Goal: Information Seeking & Learning: Learn about a topic

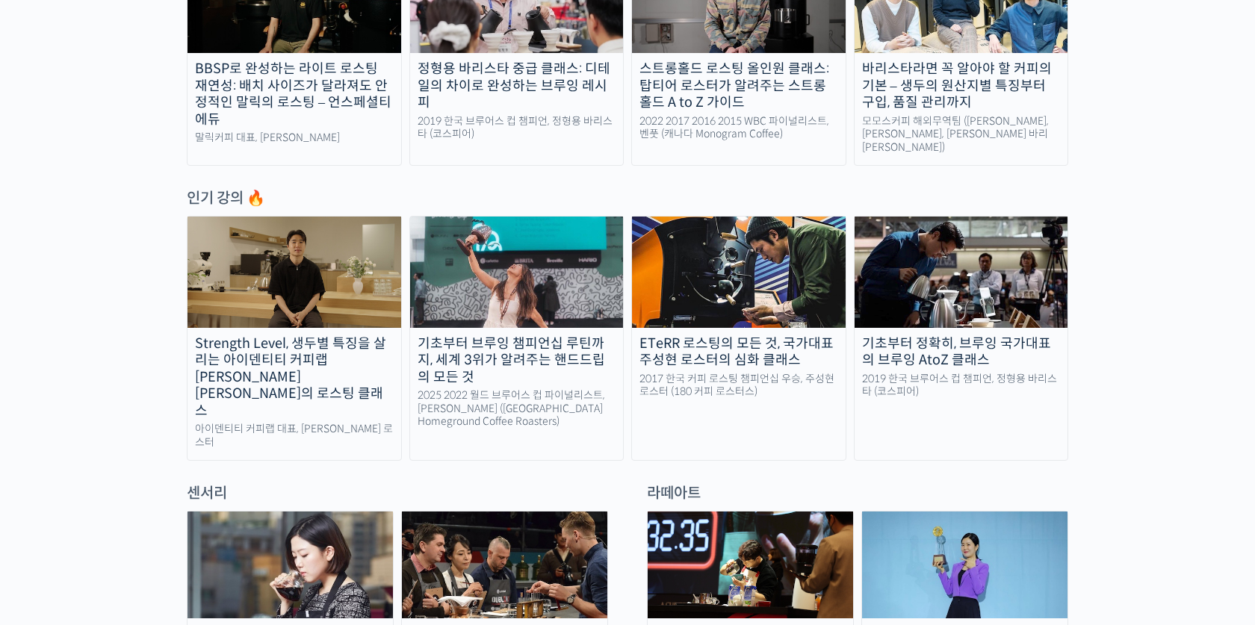
scroll to position [633, 0]
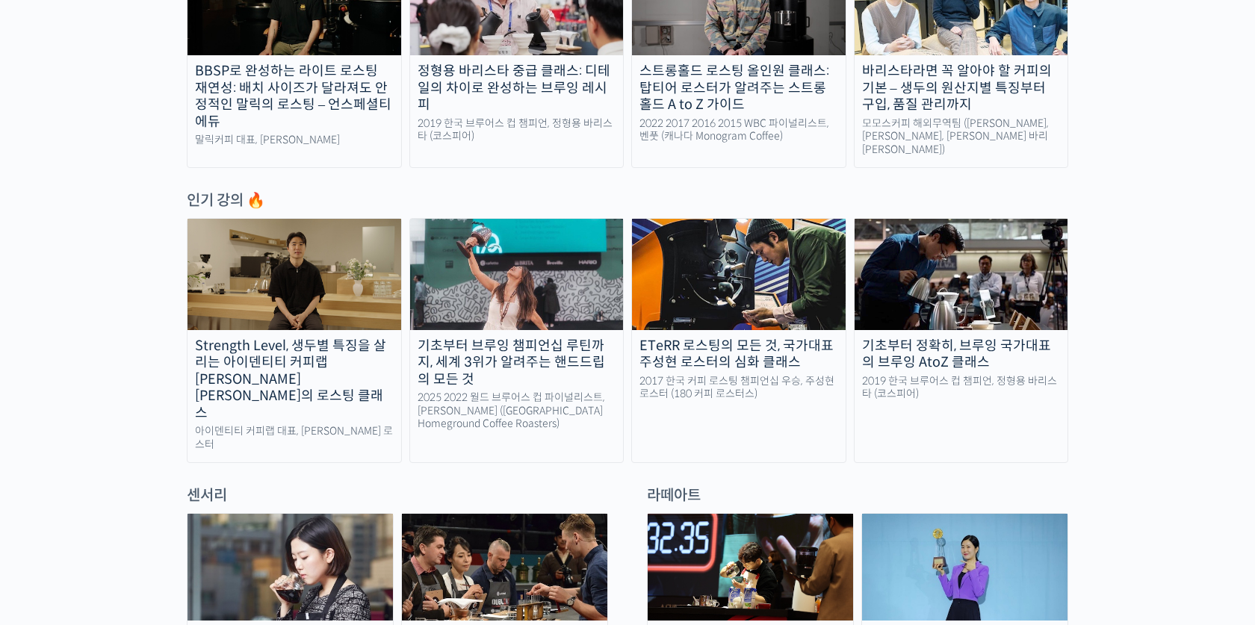
click at [557, 345] on div "기초부터 브루잉 챔피언십 루틴까지, 세계 3위가 알려주는 핸드드립의 모든 것" at bounding box center [517, 363] width 214 height 51
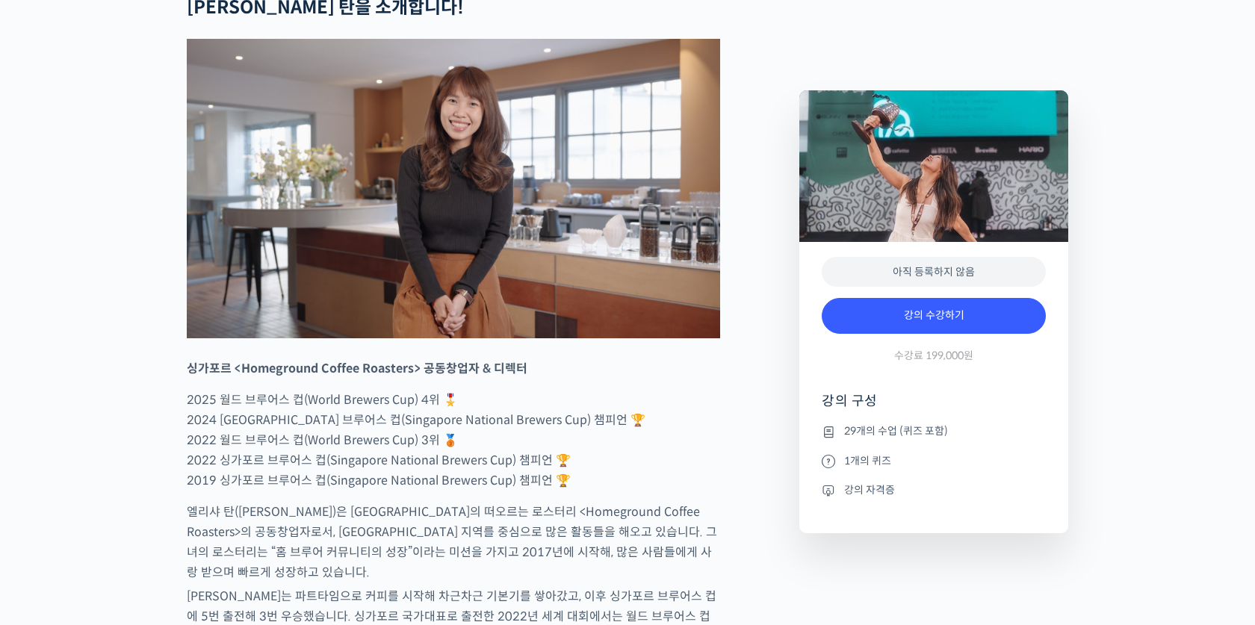
scroll to position [622, 0]
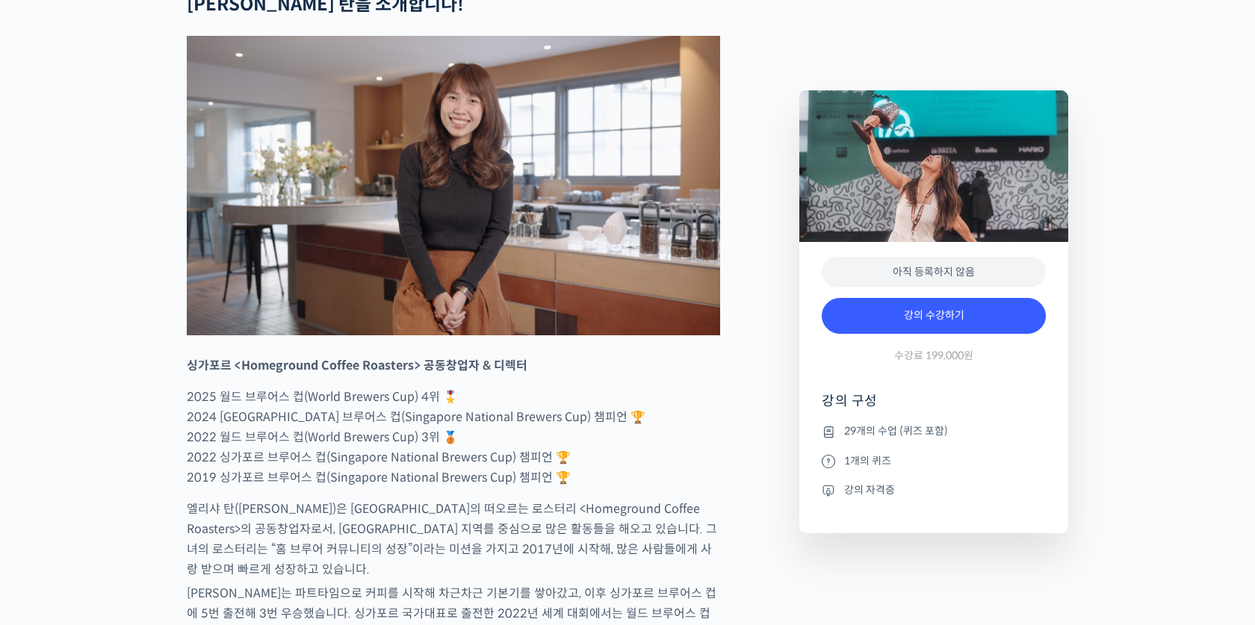
click at [656, 336] on img at bounding box center [453, 186] width 533 height 300
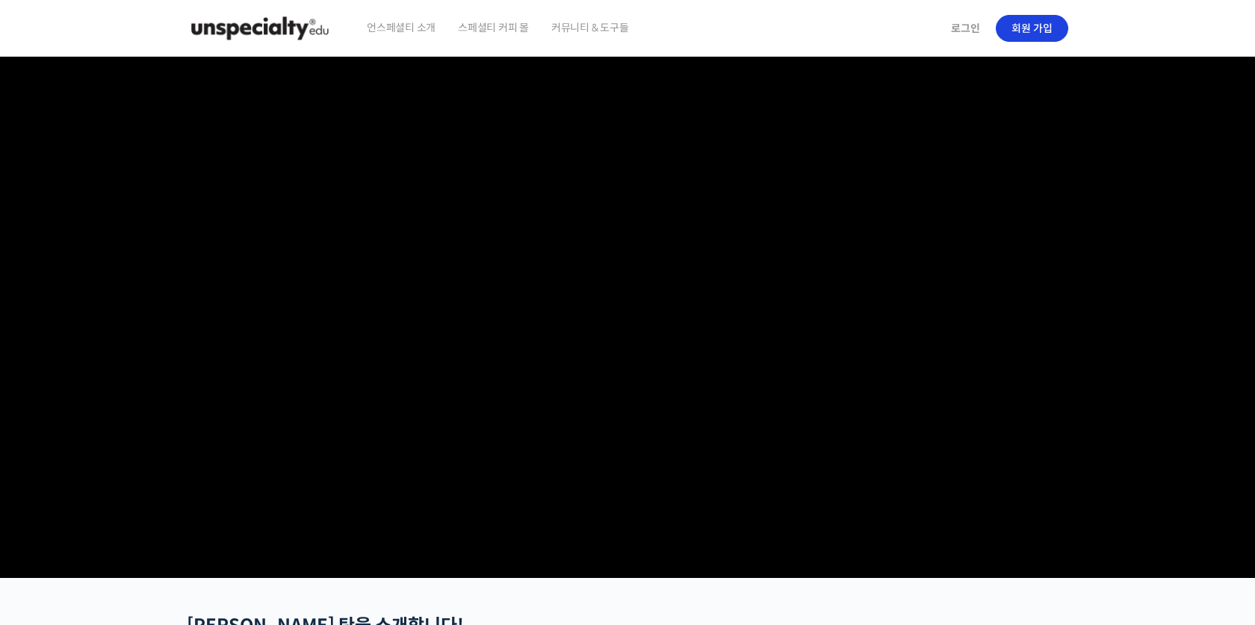
scroll to position [0, 0]
click at [970, 25] on link "로그인" at bounding box center [965, 28] width 47 height 34
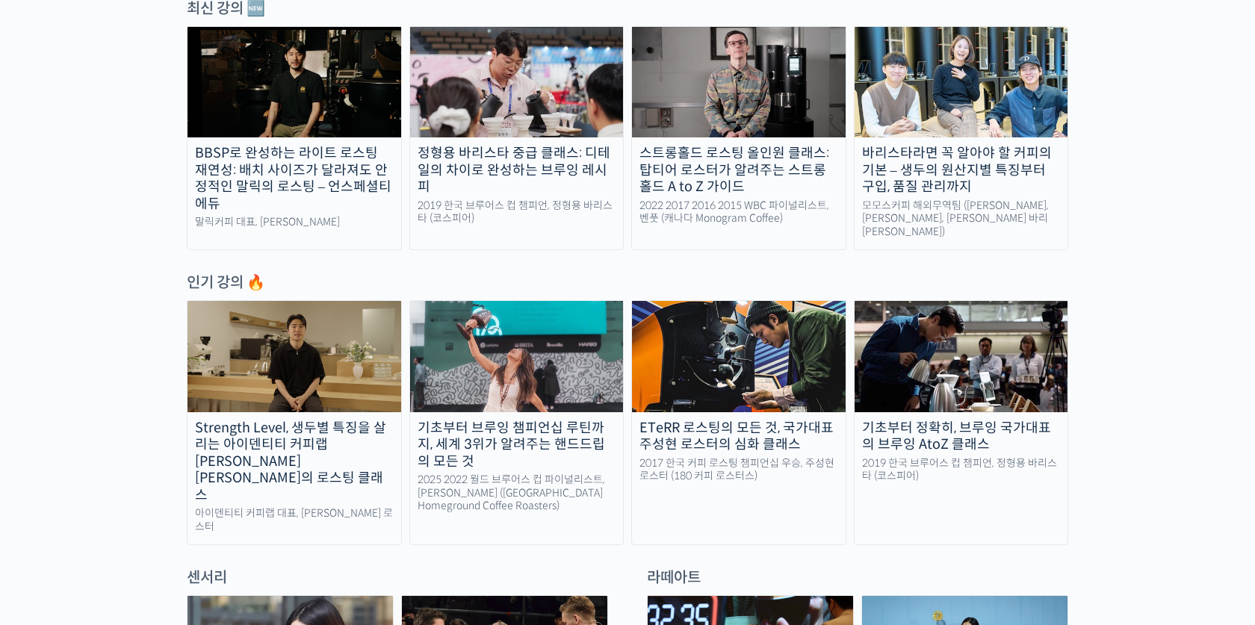
scroll to position [599, 0]
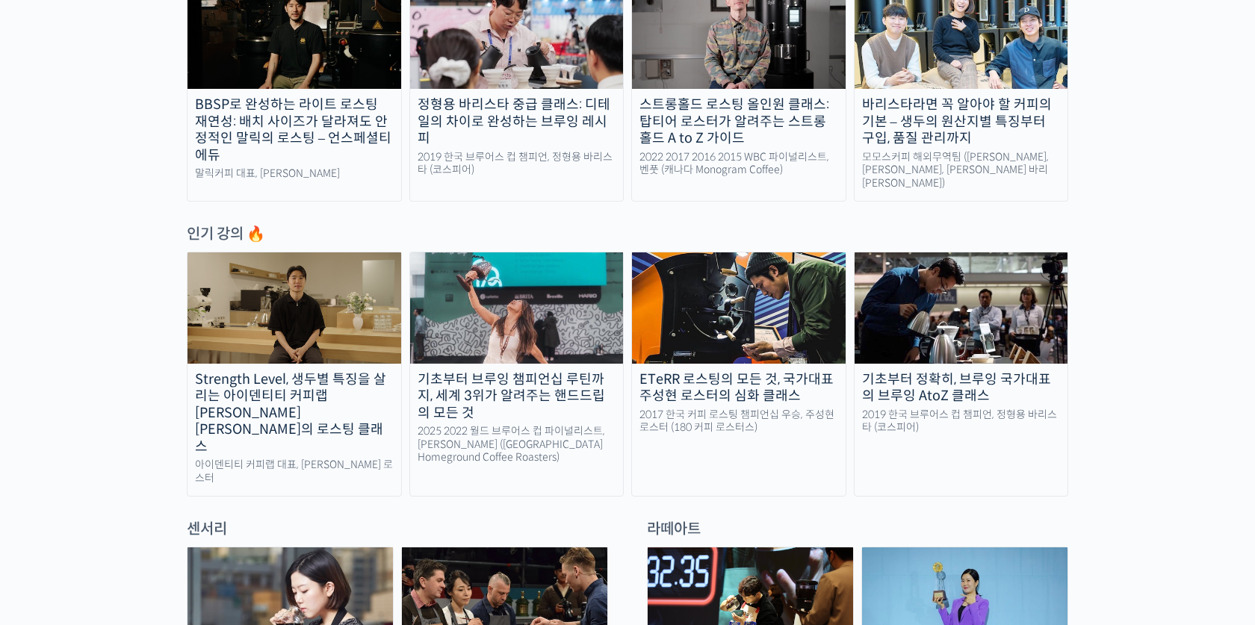
click at [584, 327] on img at bounding box center [517, 308] width 214 height 111
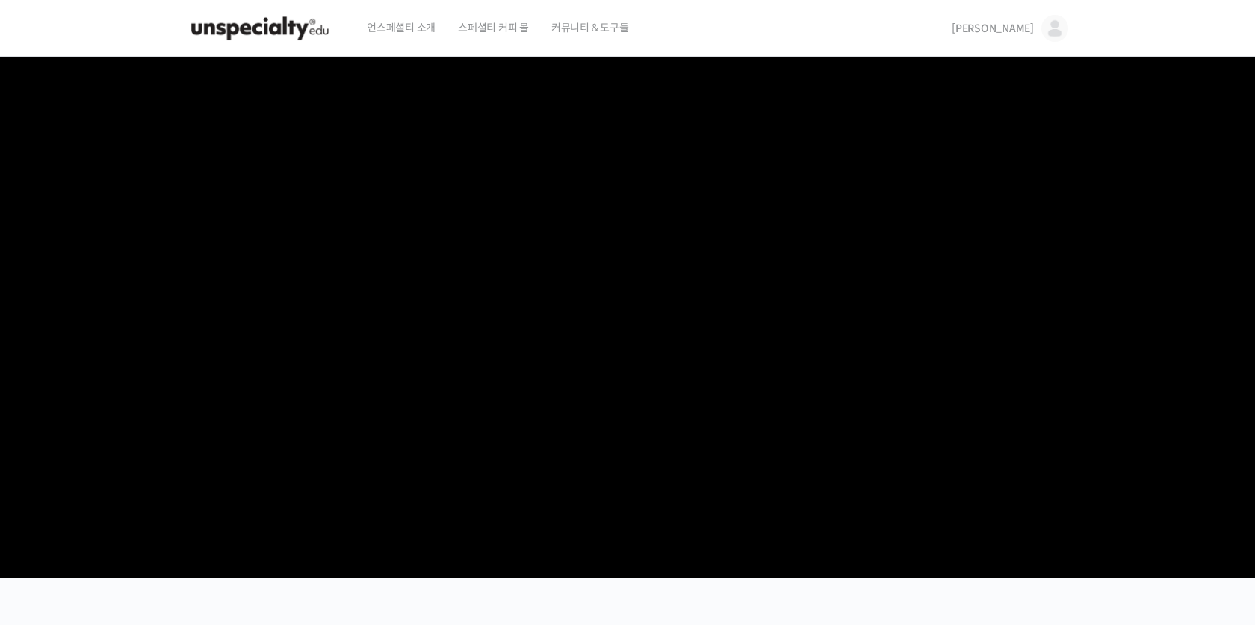
click at [584, 327] on video at bounding box center [628, 315] width 882 height 516
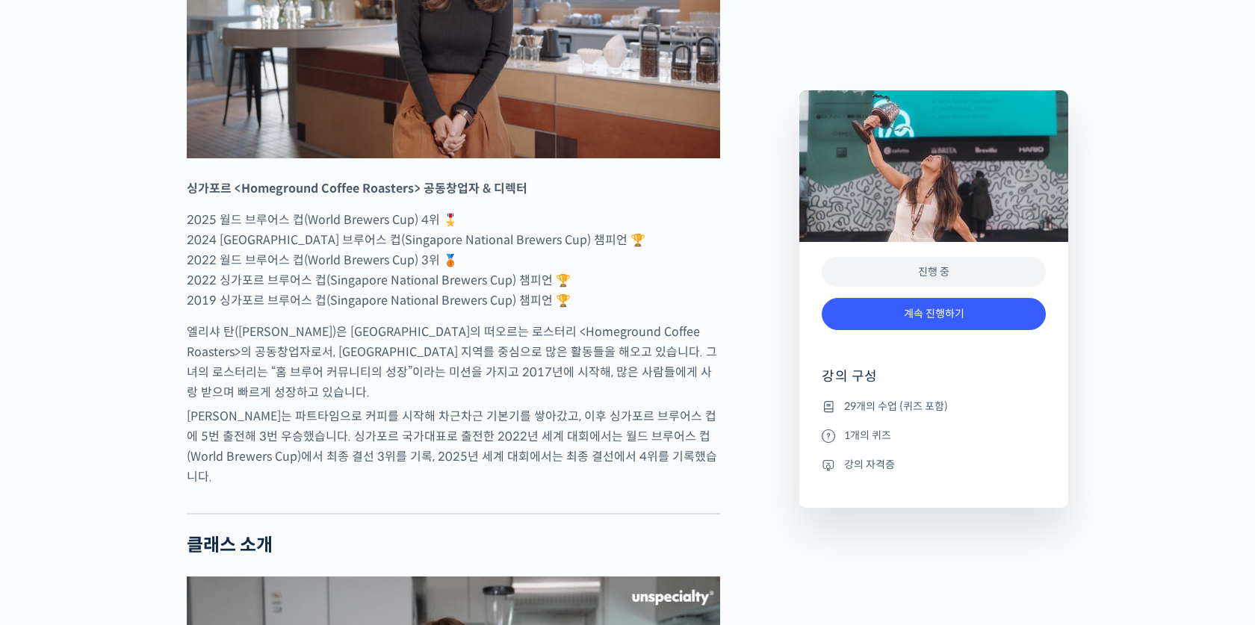
scroll to position [837, 0]
click at [584, 310] on p "2025 월드 브루어스 컵(World Brewers Cup) 4위 🎖️ 2024 싱가포르 브루어스 컵(Singapore National Bre…" at bounding box center [453, 259] width 533 height 101
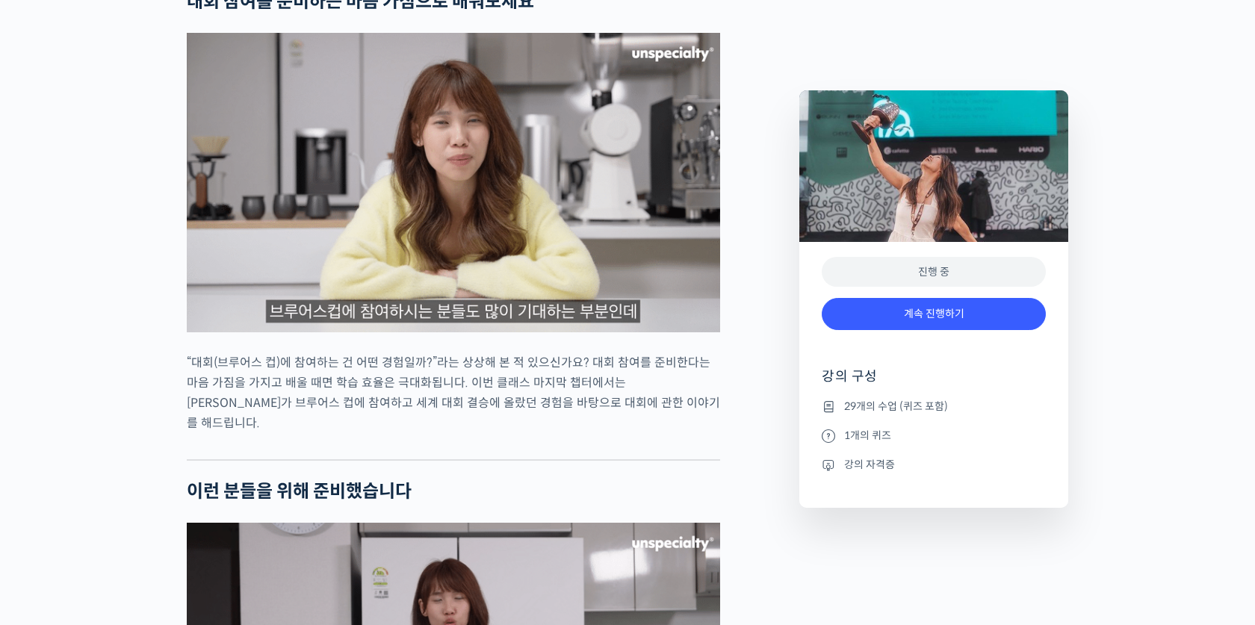
scroll to position [3049, 0]
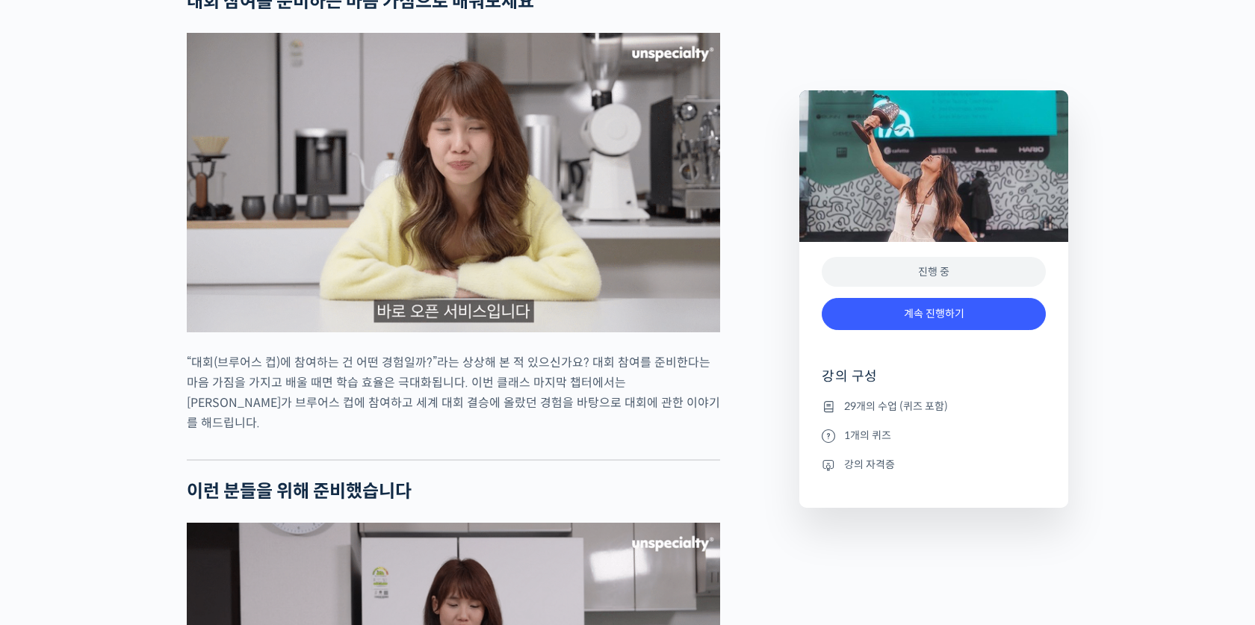
click at [823, 433] on icon at bounding box center [828, 436] width 13 height 18
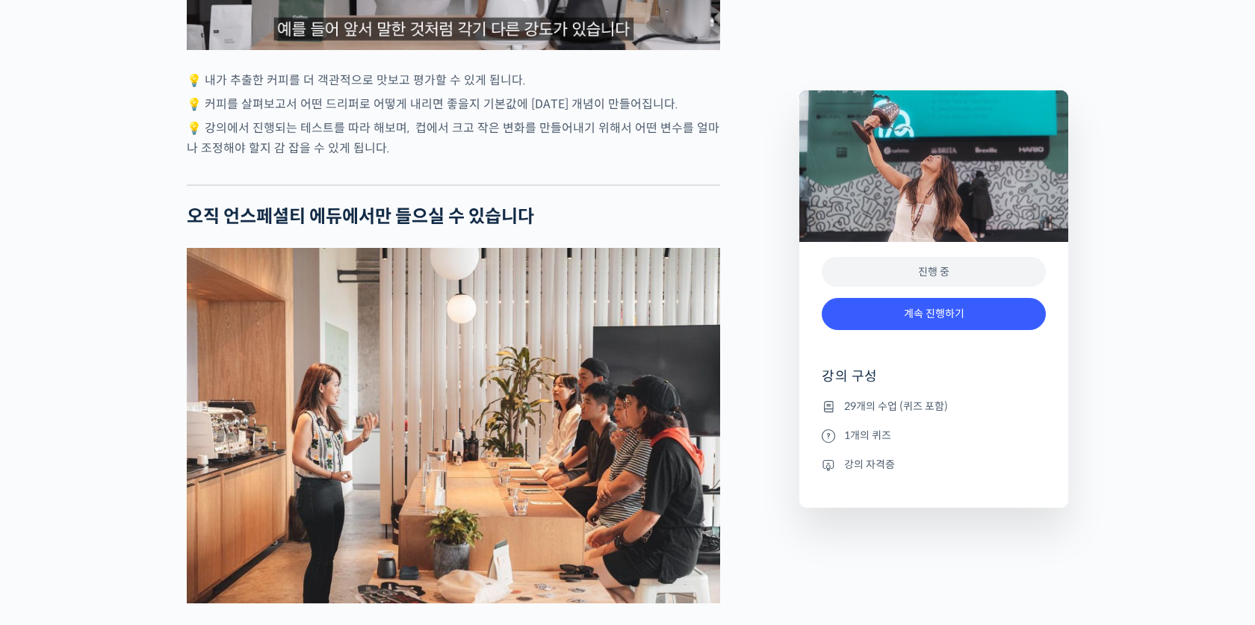
scroll to position [4235, 0]
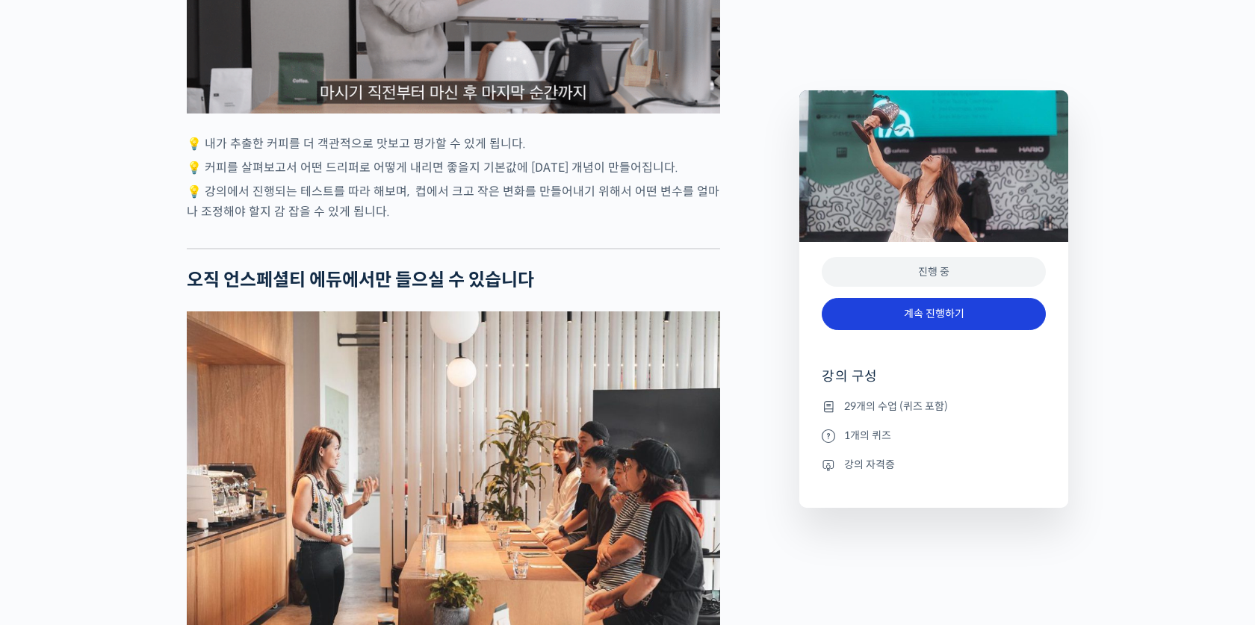
click at [947, 311] on link "계속 진행하기" at bounding box center [934, 314] width 224 height 32
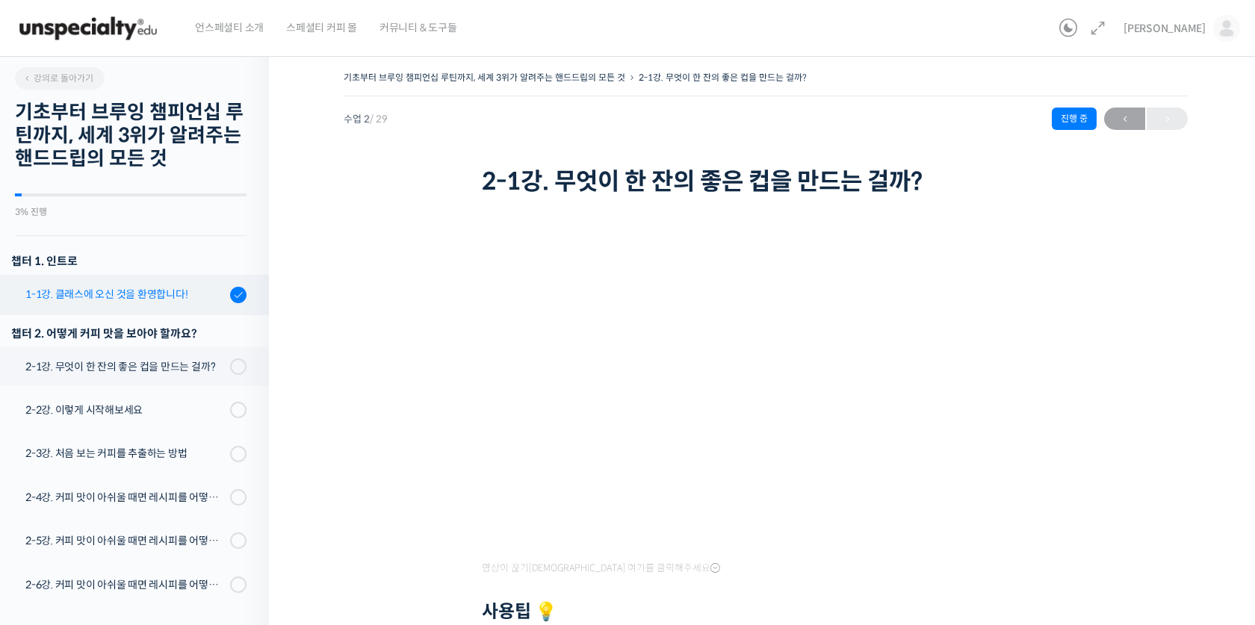
click at [177, 283] on link "1-1강. 클래스에 오신 것을 환영합니다!" at bounding box center [131, 295] width 276 height 40
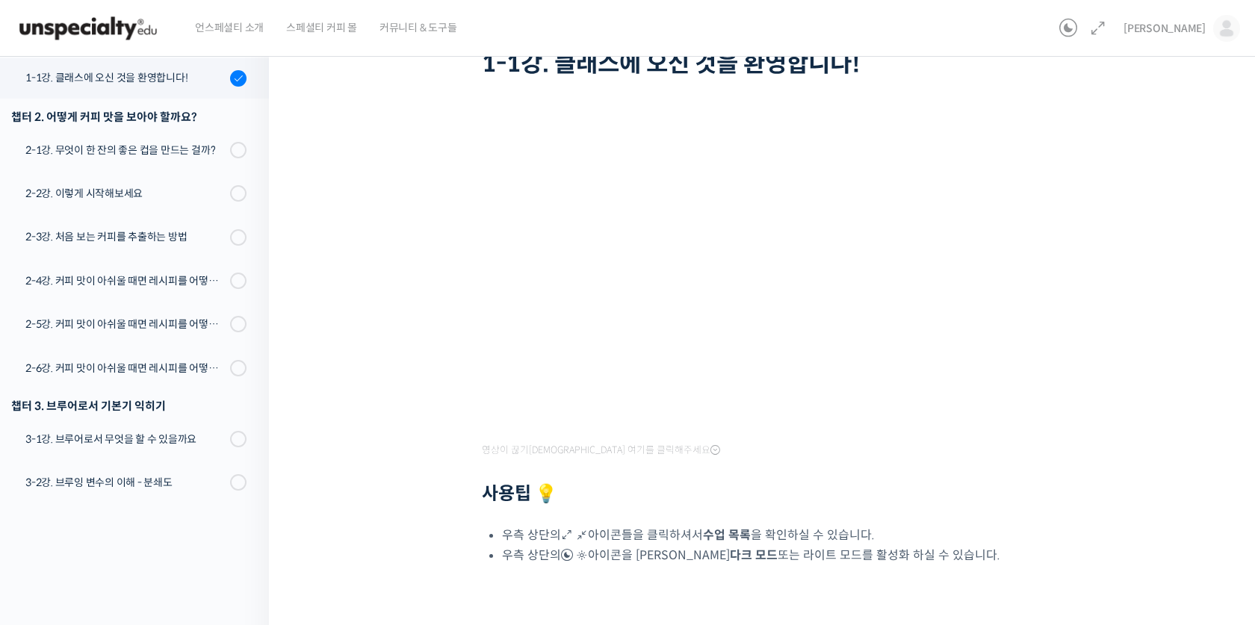
scroll to position [94, 0]
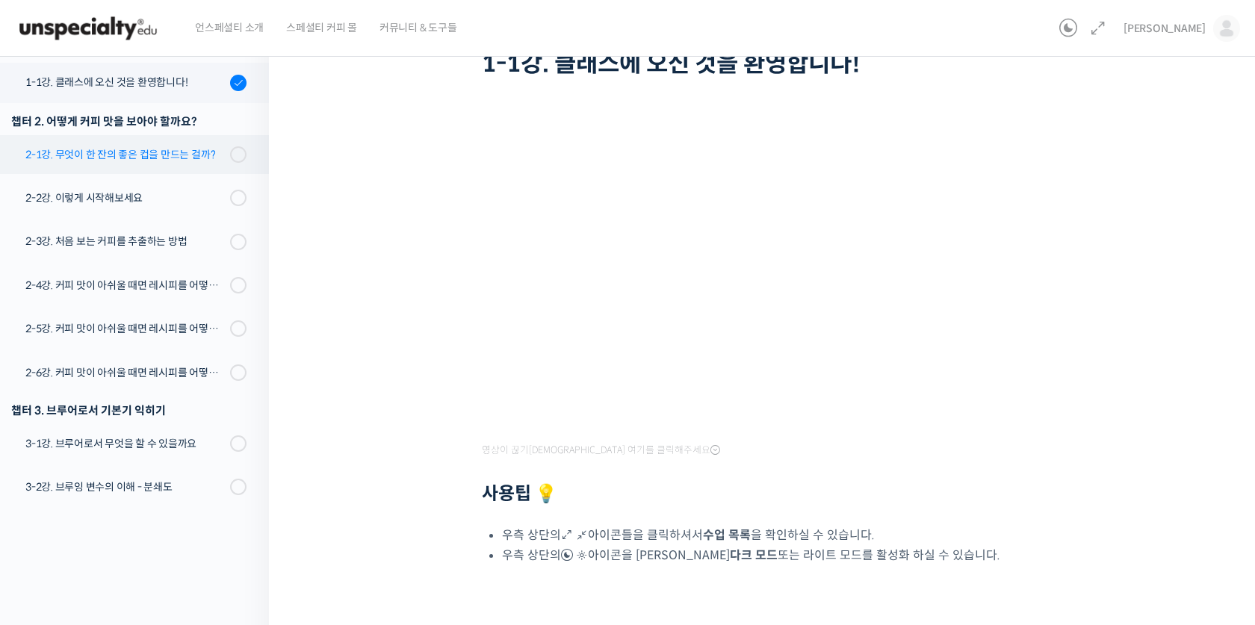
click at [184, 149] on div "2-1강. 무엇이 한 잔의 좋은 컵을 만드는 걸까?" at bounding box center [125, 154] width 200 height 16
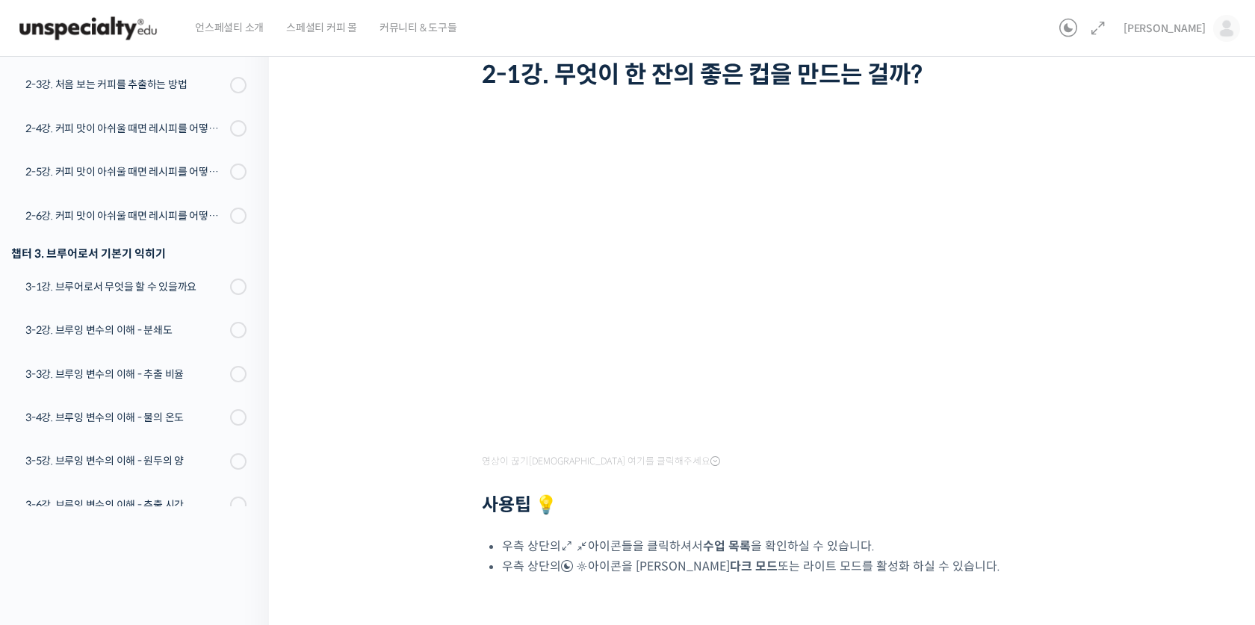
scroll to position [105, 0]
click at [444, 412] on div "기초부터 브루잉 챔피언십 루틴까지, 세계 3위가 알려주는 핸드드립의 모든 것 2-1강. 무엇이 한 잔의 좋은 컵을 만드는 걸까? 진행 중 수업…" at bounding box center [766, 331] width 844 height 739
click at [949, 509] on h2 "사용팁 💡" at bounding box center [766, 507] width 568 height 22
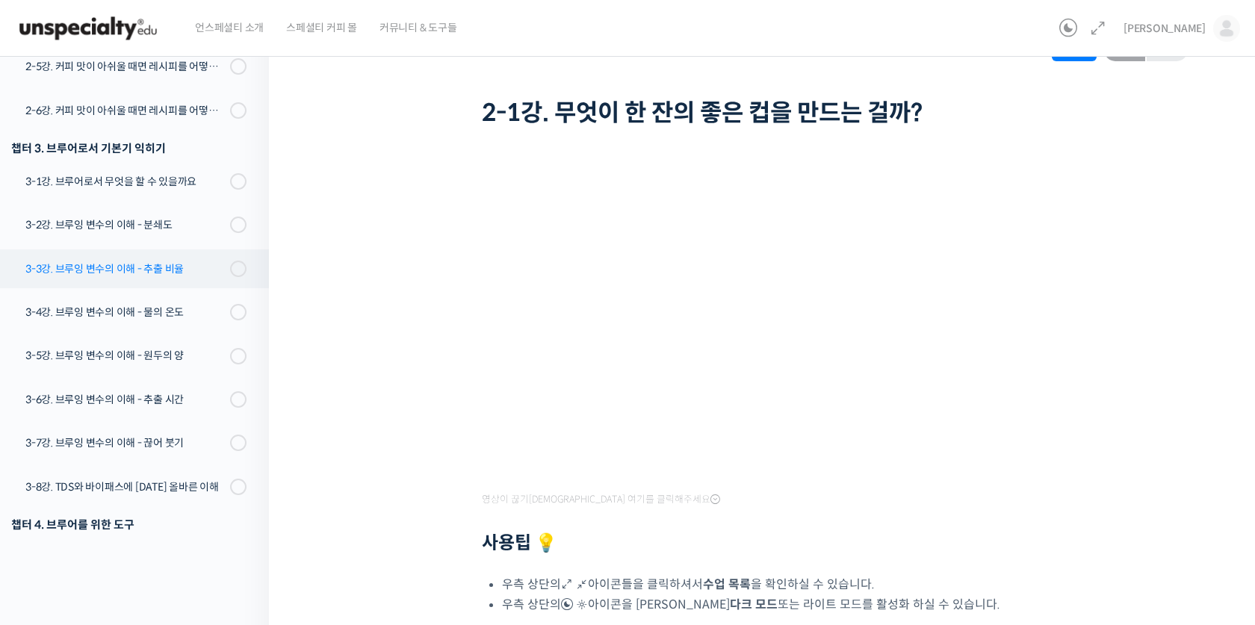
scroll to position [406, 0]
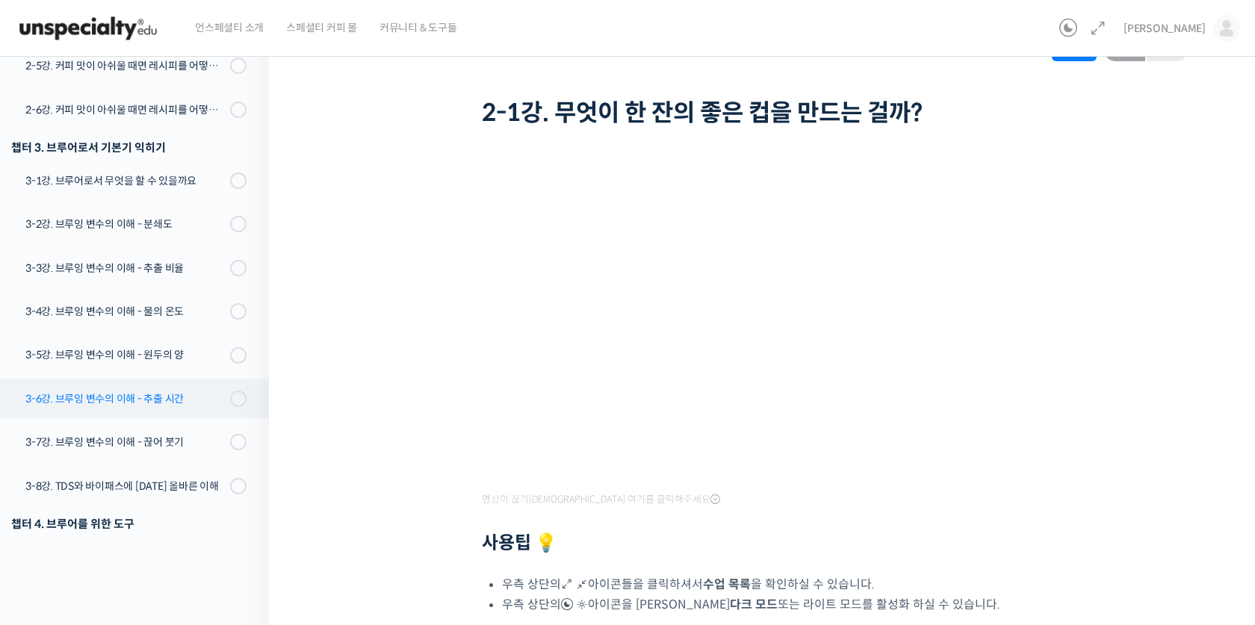
click at [170, 406] on link "3-6강. 브루잉 변수의 이해 - 추출 시간" at bounding box center [131, 399] width 276 height 39
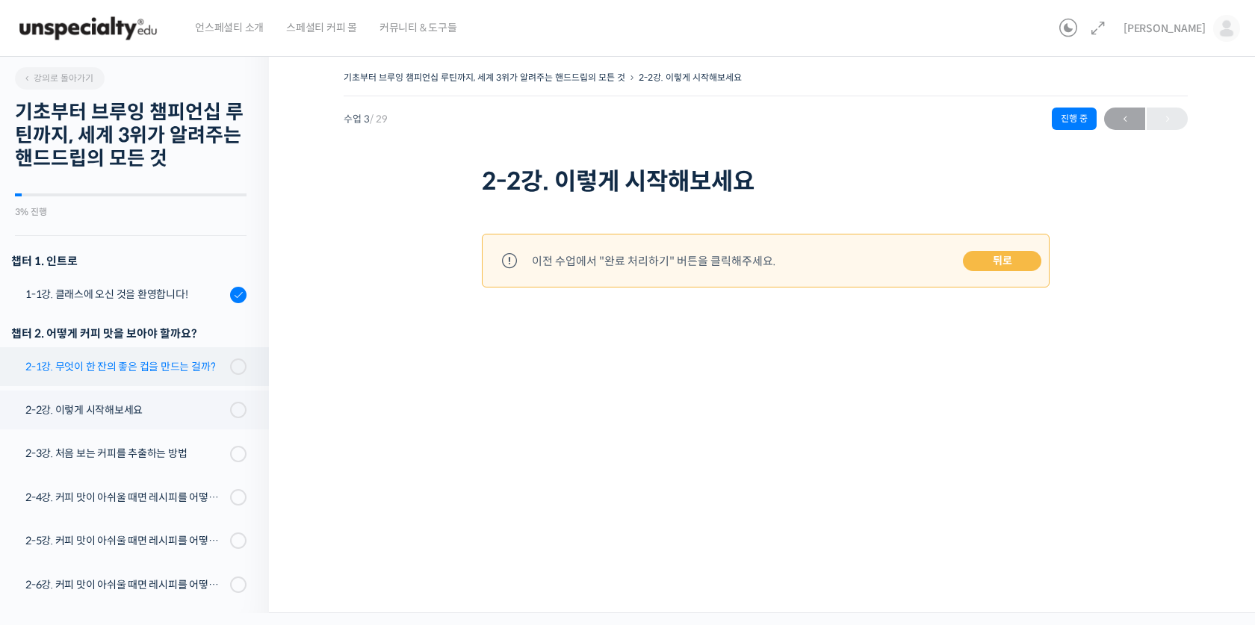
click at [193, 362] on div "2-1강. 무엇이 한 잔의 좋은 컵을 만드는 걸까?" at bounding box center [125, 367] width 200 height 16
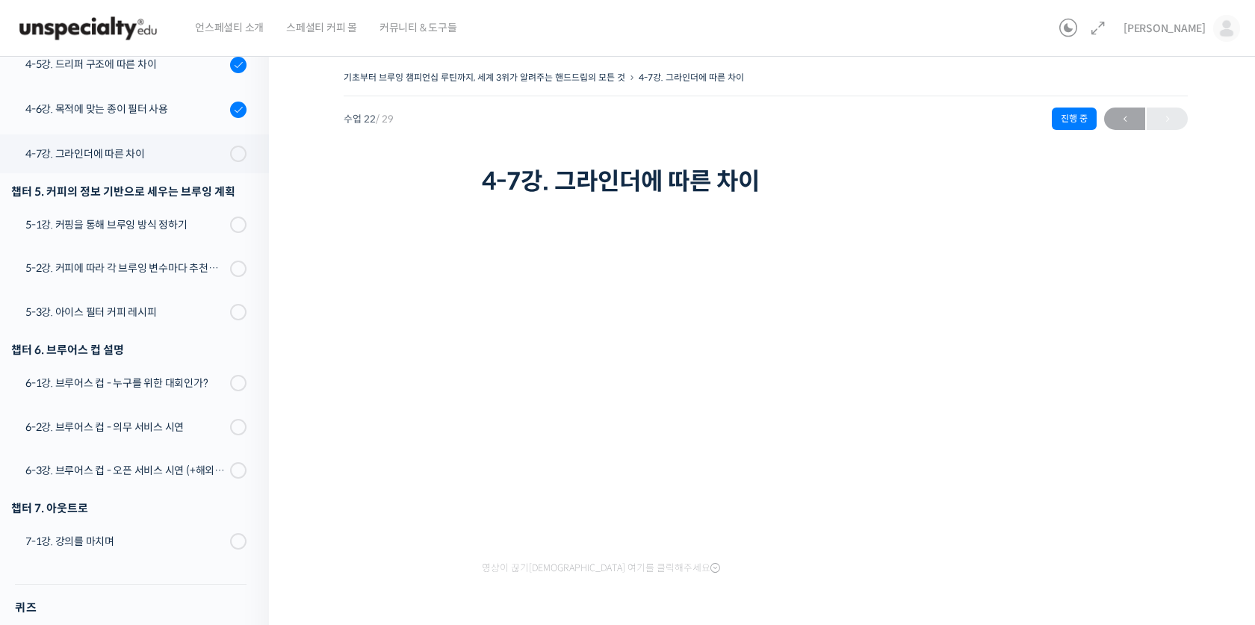
scroll to position [1225, 0]
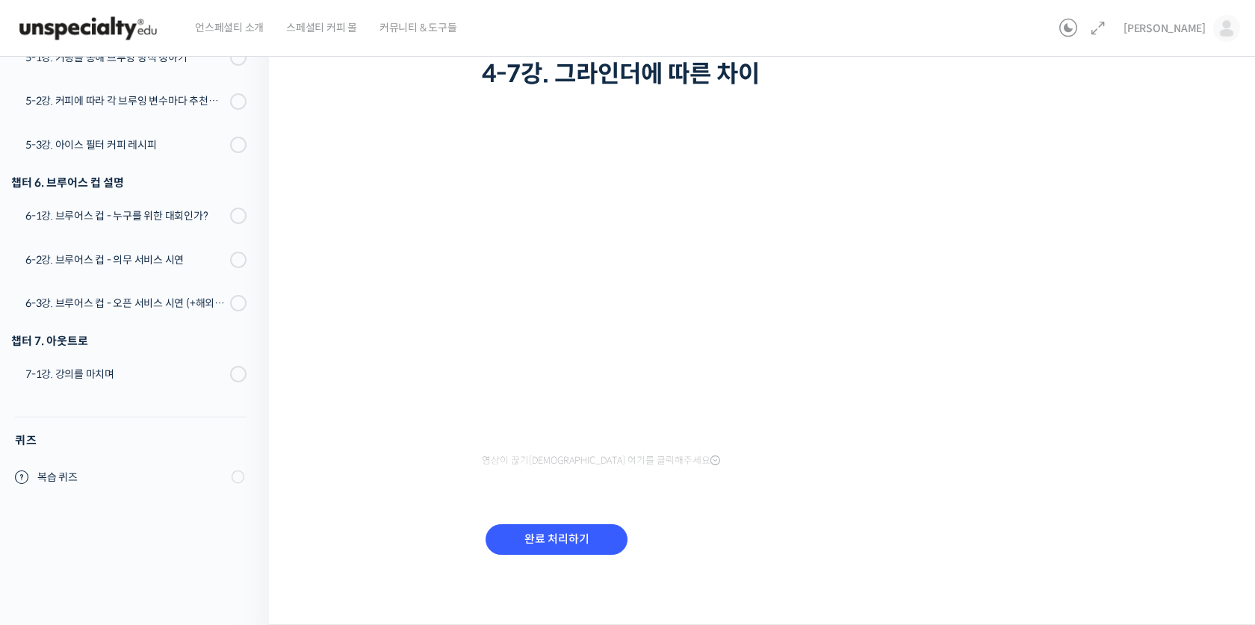
click at [598, 538] on input "완료 처리하기" at bounding box center [557, 540] width 142 height 31
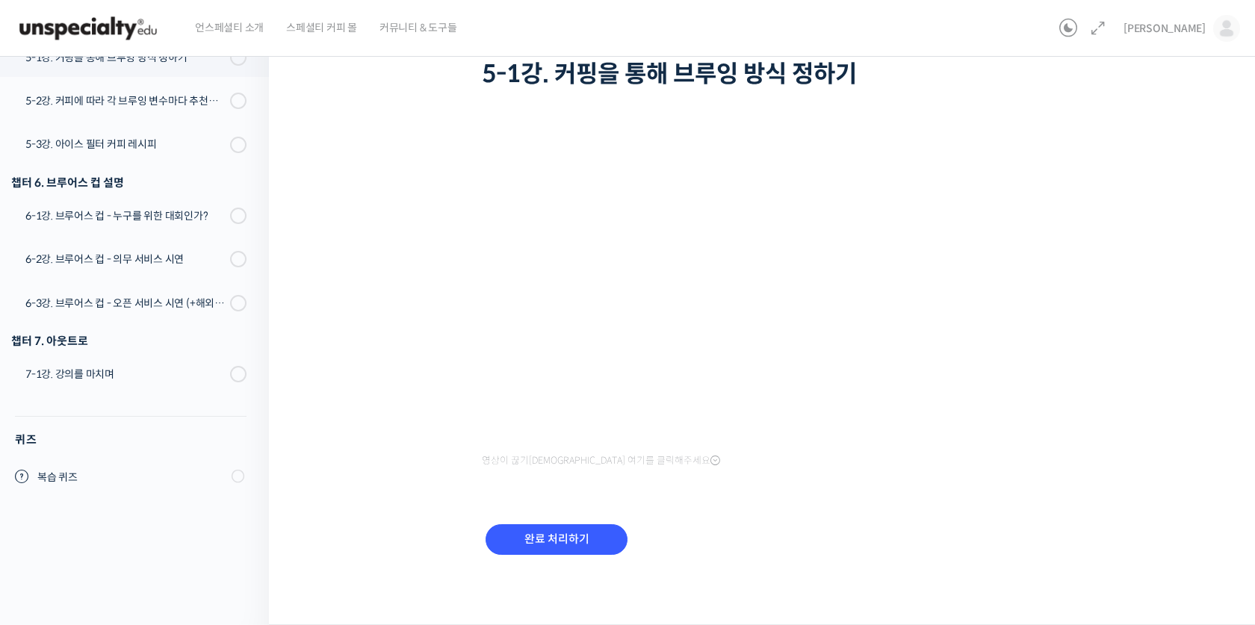
scroll to position [107, 0]
click at [598, 538] on input "완료 처리하기" at bounding box center [557, 540] width 142 height 31
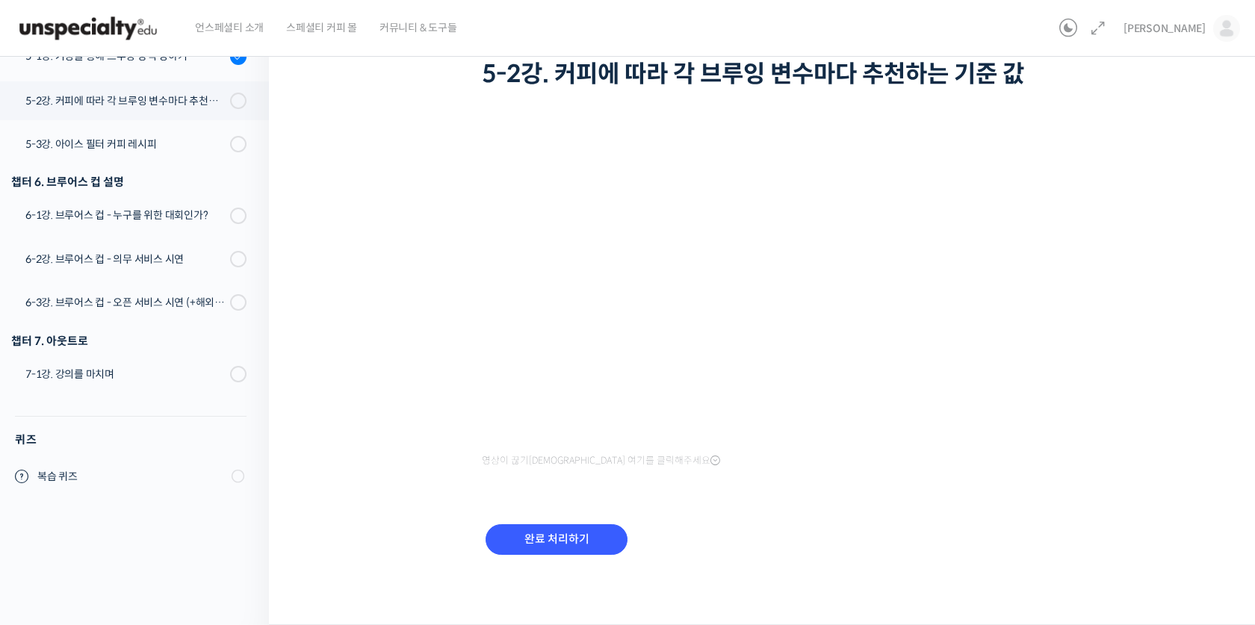
scroll to position [108, 0]
click at [598, 538] on input "완료 처리하기" at bounding box center [557, 540] width 142 height 31
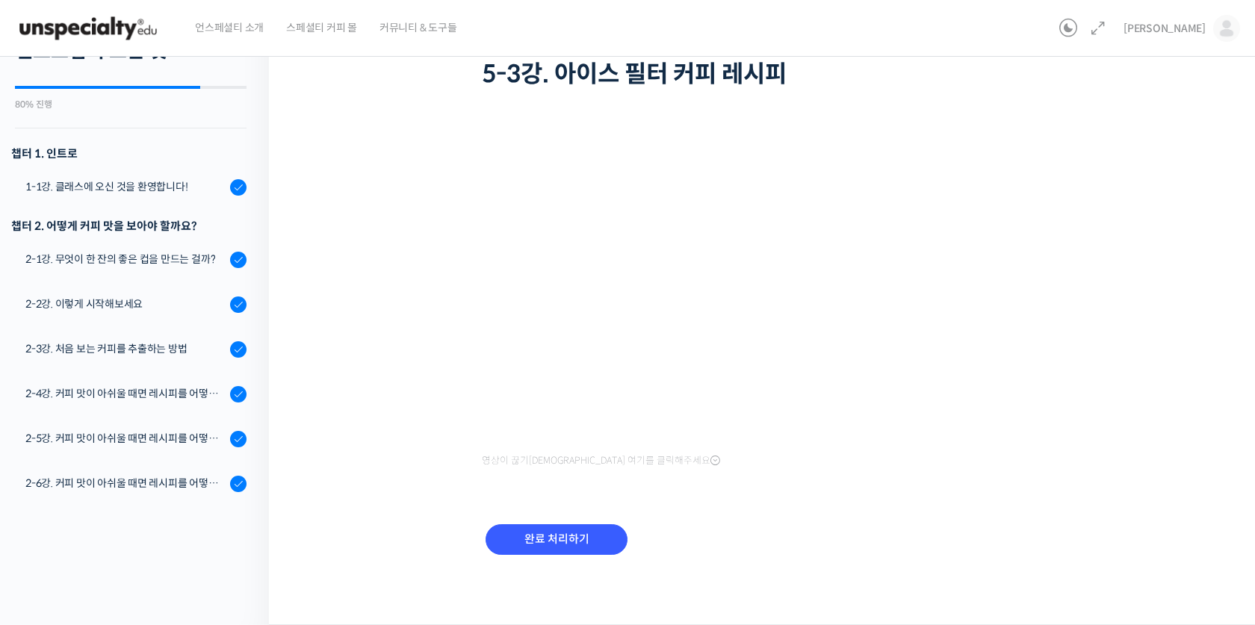
scroll to position [1229, 0]
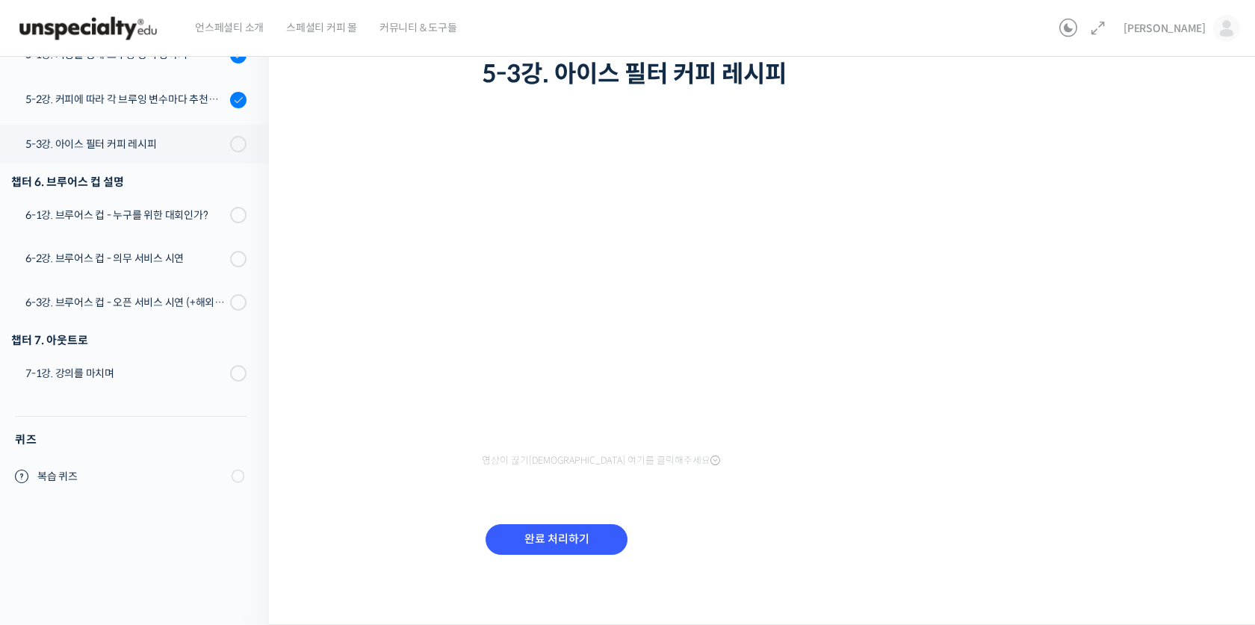
click at [598, 538] on input "완료 처리하기" at bounding box center [557, 540] width 142 height 31
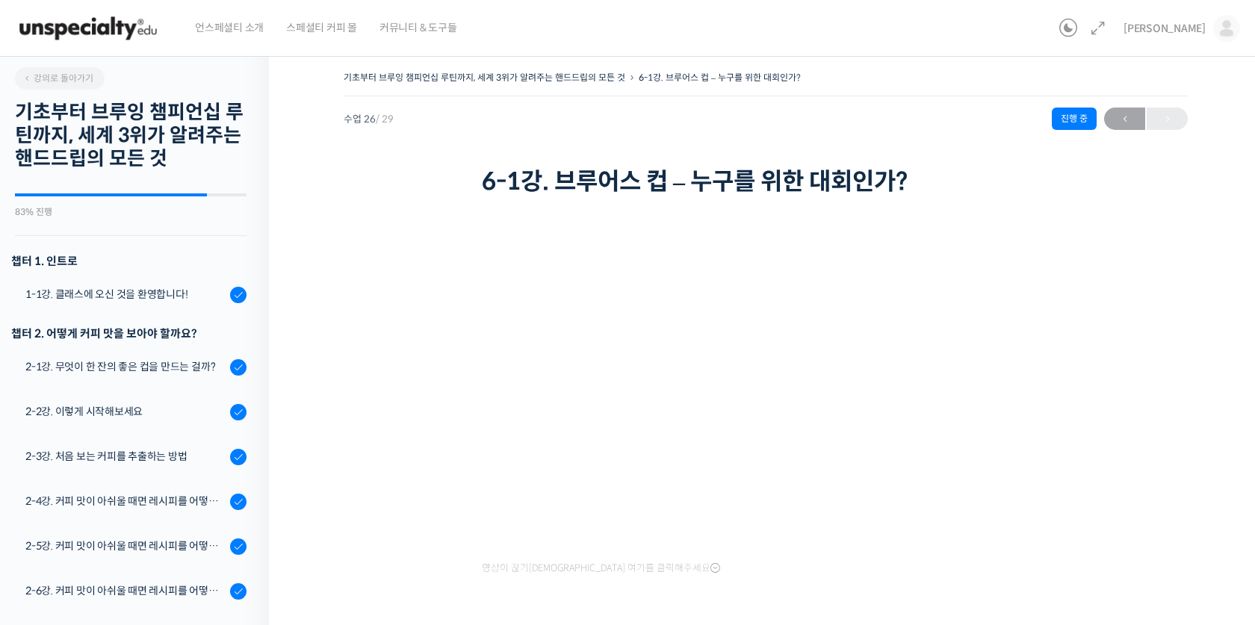
scroll to position [1231, 0]
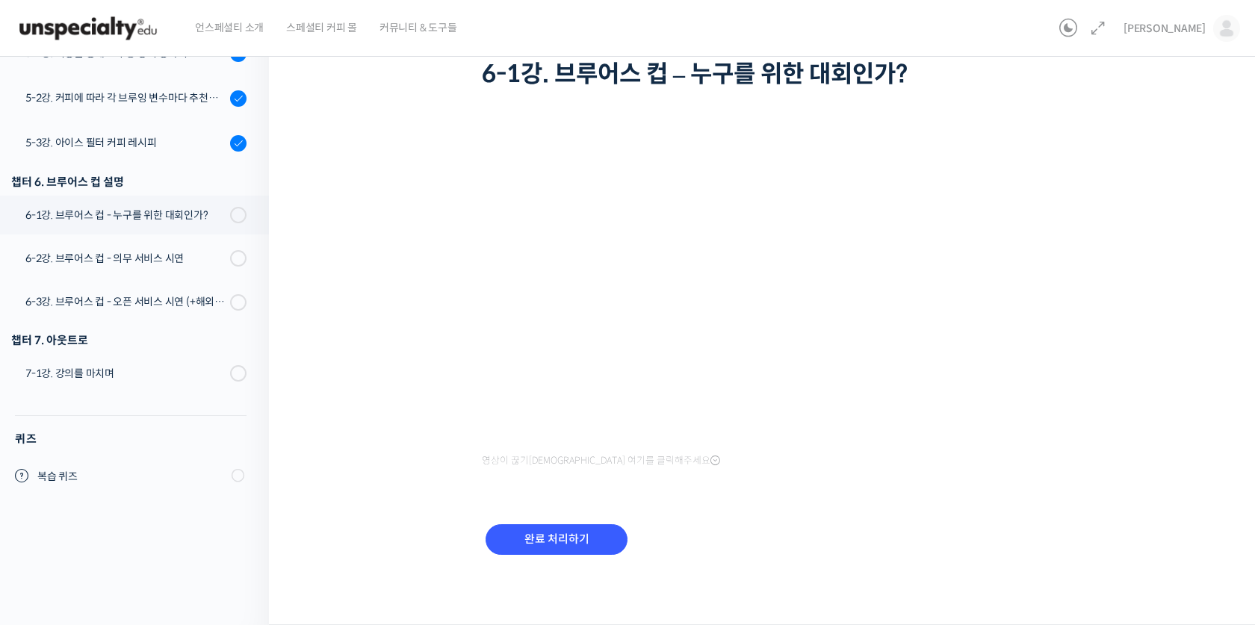
click at [598, 538] on input "완료 처리하기" at bounding box center [557, 540] width 142 height 31
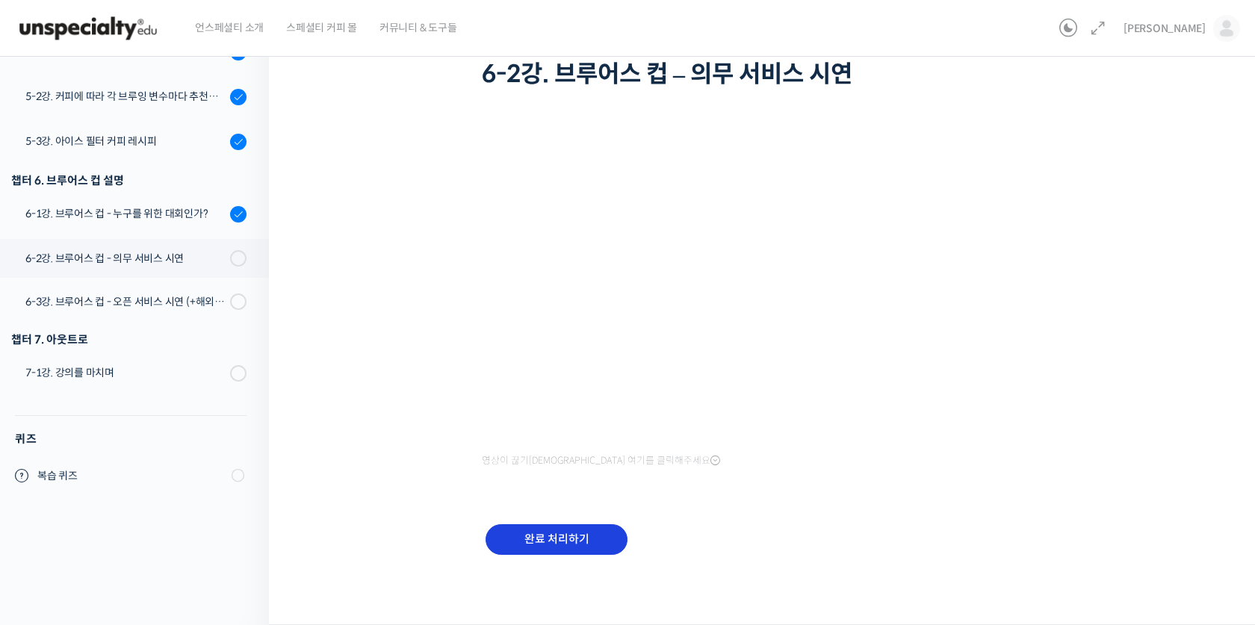
scroll to position [107, 0]
click at [598, 538] on input "완료 처리하기" at bounding box center [557, 540] width 142 height 31
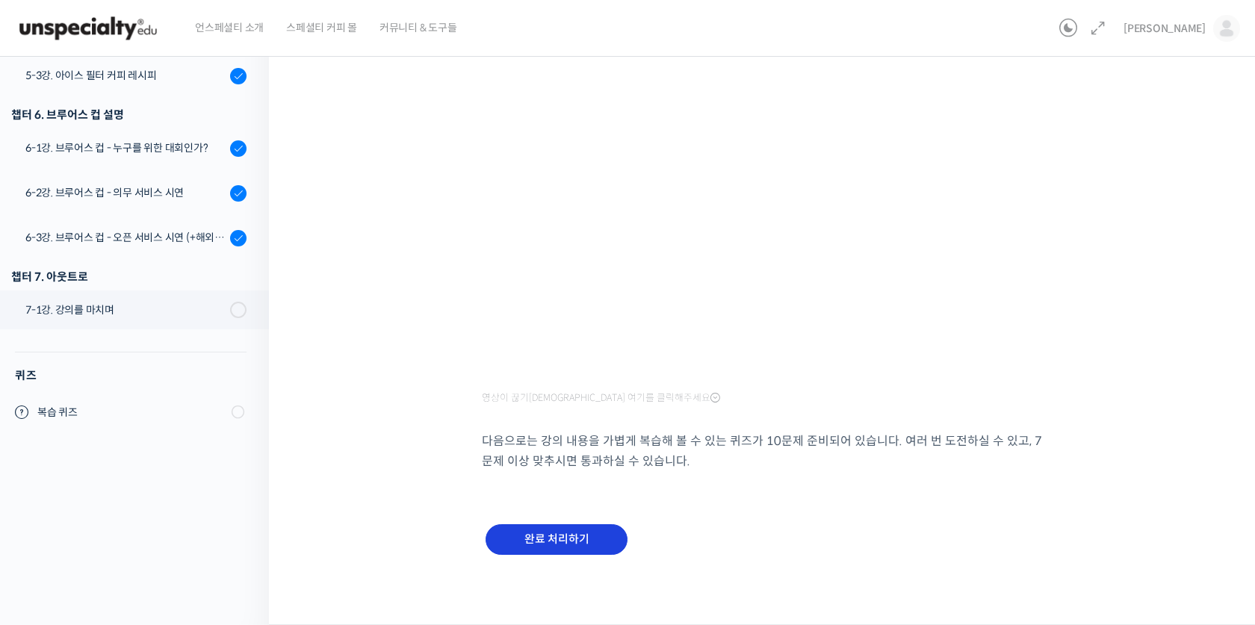
scroll to position [170, 0]
click at [598, 538] on input "완료 처리하기" at bounding box center [557, 540] width 142 height 31
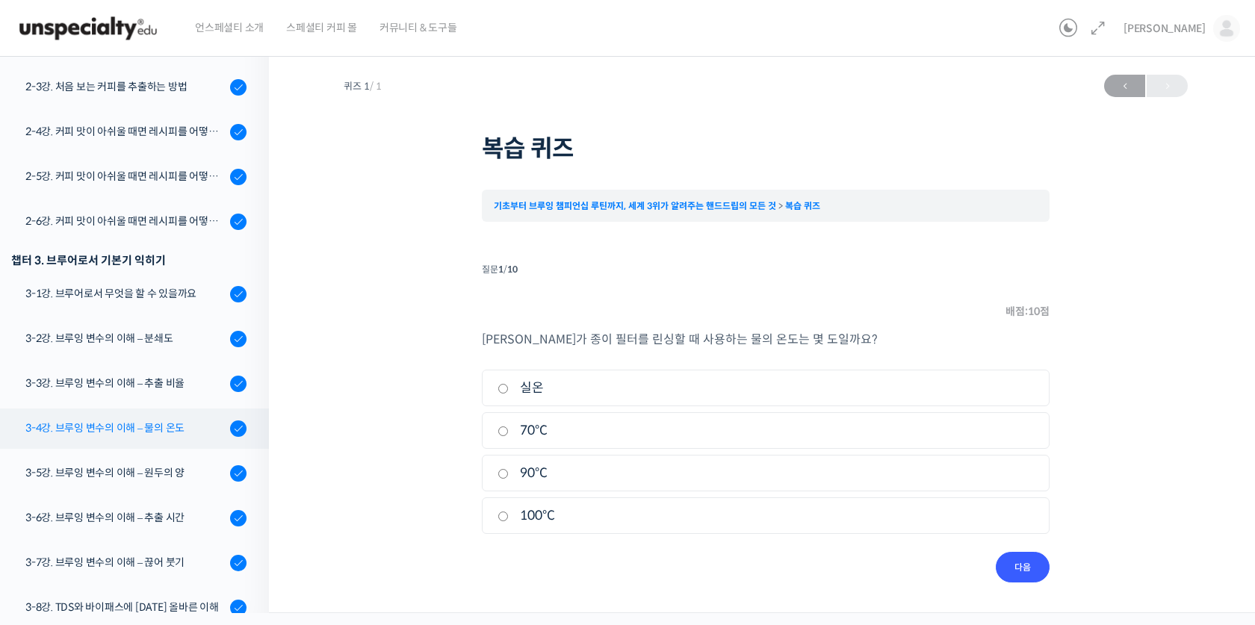
scroll to position [371, 0]
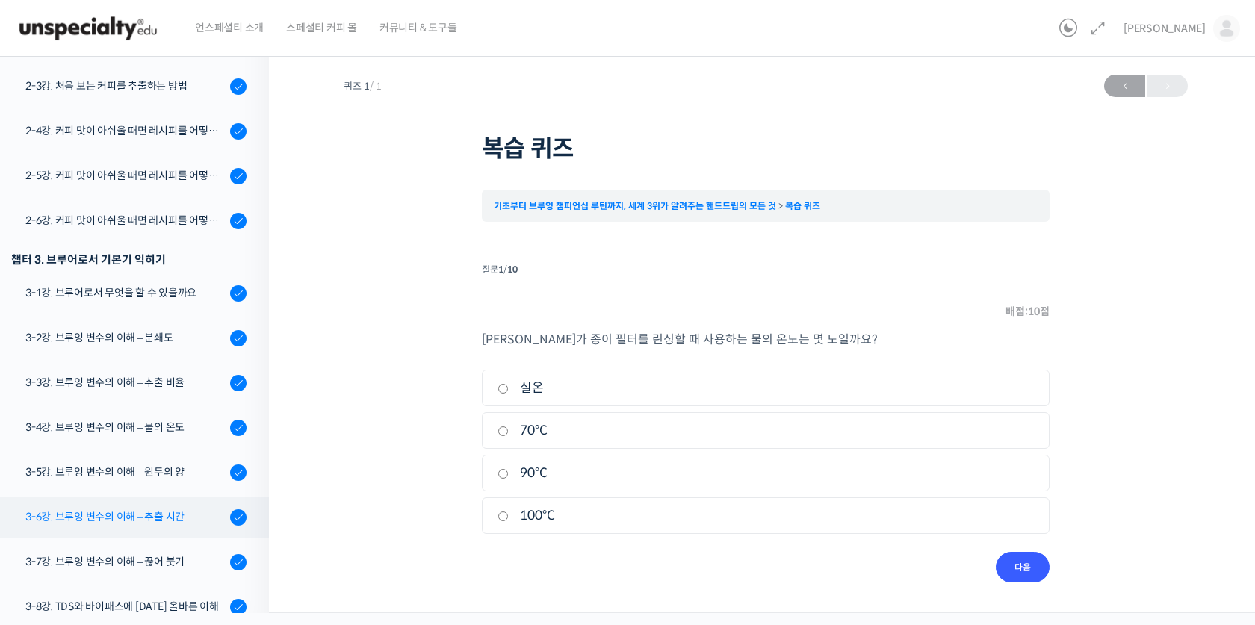
click at [160, 513] on div "3-6강. 브루잉 변수의 이해 – 추출 시간" at bounding box center [125, 517] width 200 height 16
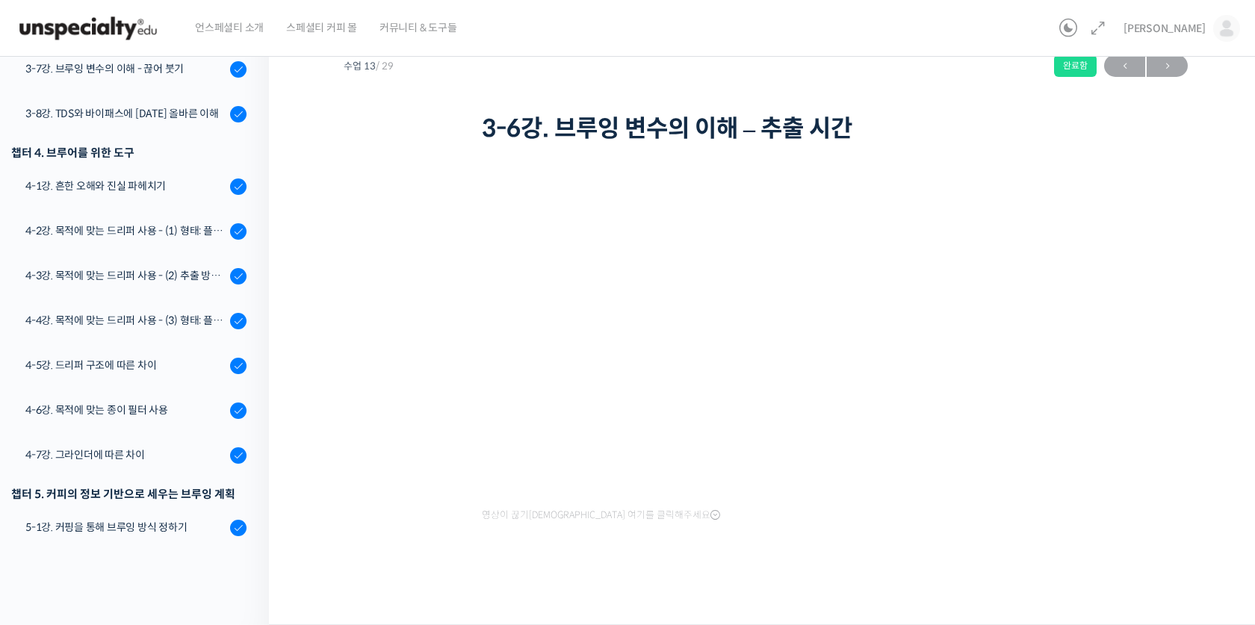
scroll to position [53, 0]
click at [1085, 380] on div "기초부터 브루잉 챔피언십 루틴까지, 세계 3위가 알려주는 핸드드립의 모든 것 3-6강. 브루잉 변수의 이해 – 추출 시간 완료함 수업 13 /…" at bounding box center [766, 304] width 844 height 581
click at [1002, 593] on div at bounding box center [766, 578] width 568 height 31
click at [205, 329] on link "4-4강. 목적에 맞는 드리퍼 사용 - (3) 형태: 플라스틱, 유리, 세라믹, 메탈" at bounding box center [131, 321] width 276 height 40
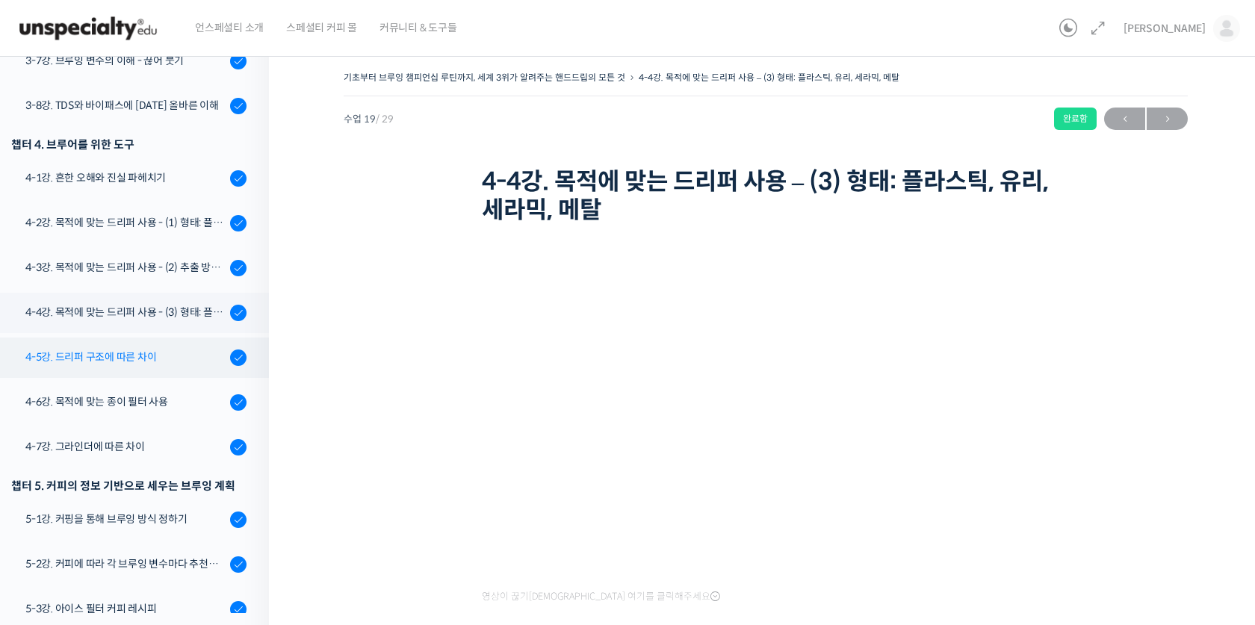
scroll to position [869, 0]
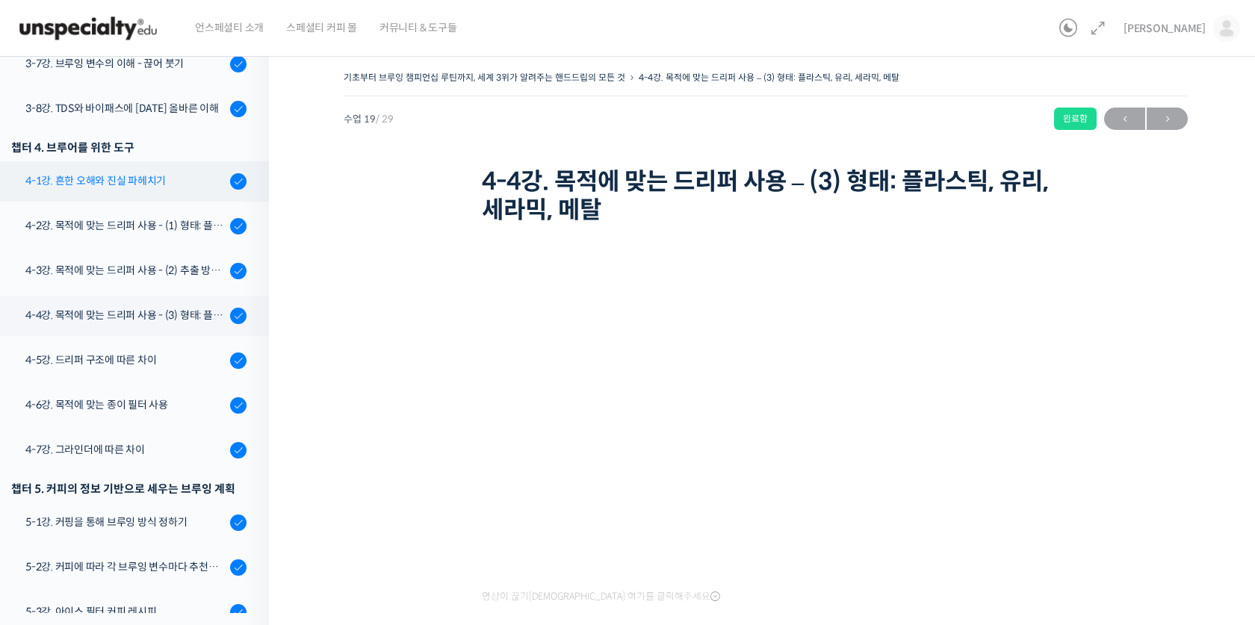
click at [182, 195] on link "4-1강. 흔한 오해와 진실 파헤치기" at bounding box center [131, 181] width 276 height 40
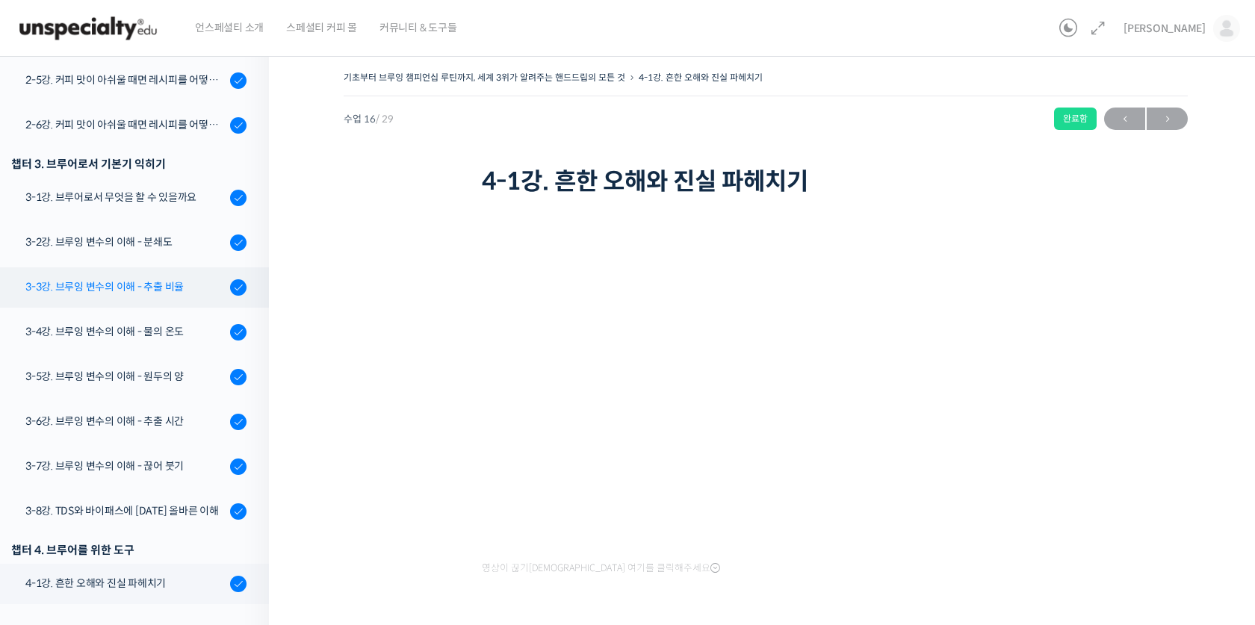
scroll to position [465, 0]
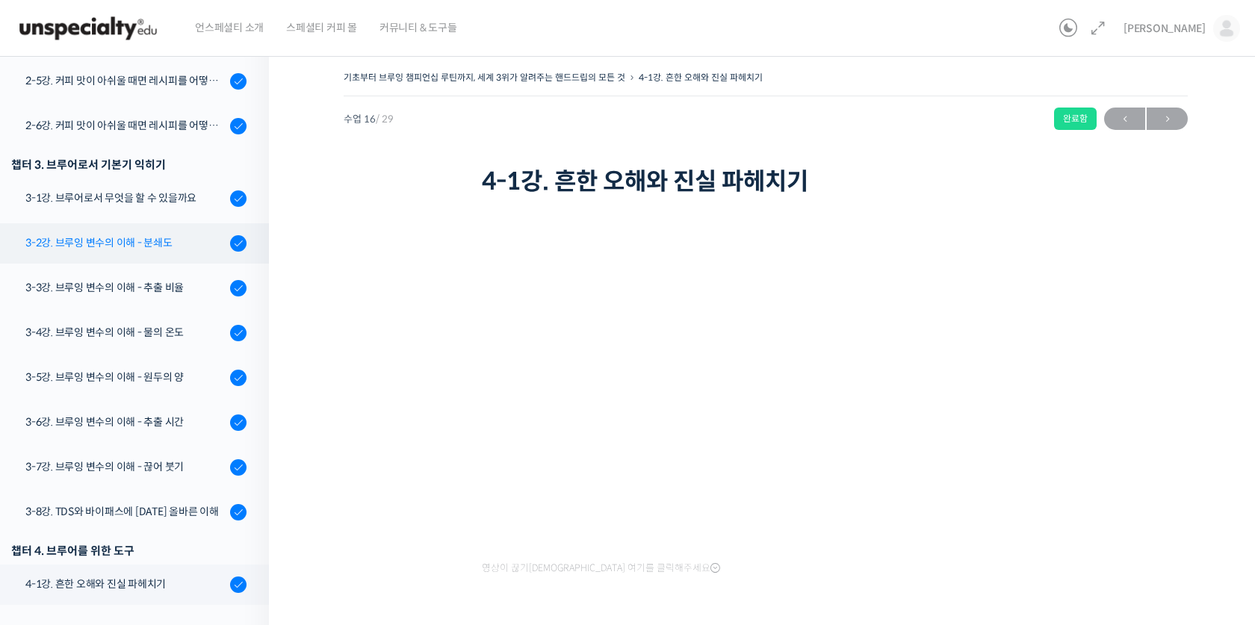
click at [167, 232] on link "3-2강. 브루잉 변수의 이해 - 분쇄도" at bounding box center [131, 243] width 276 height 40
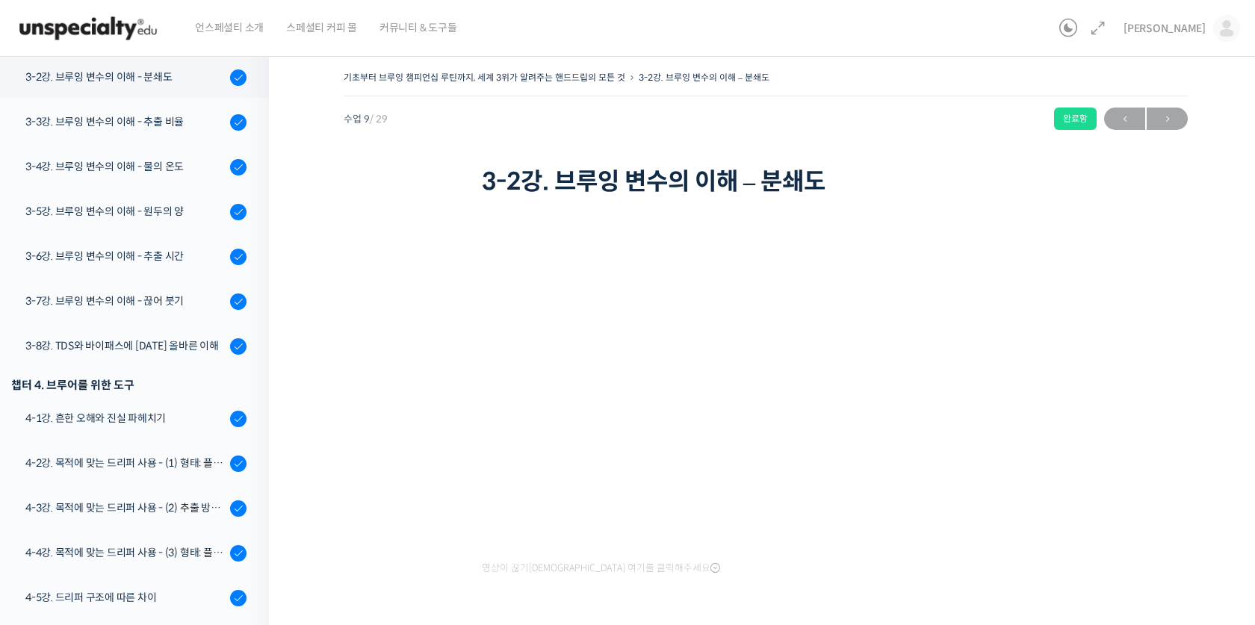
scroll to position [53, 0]
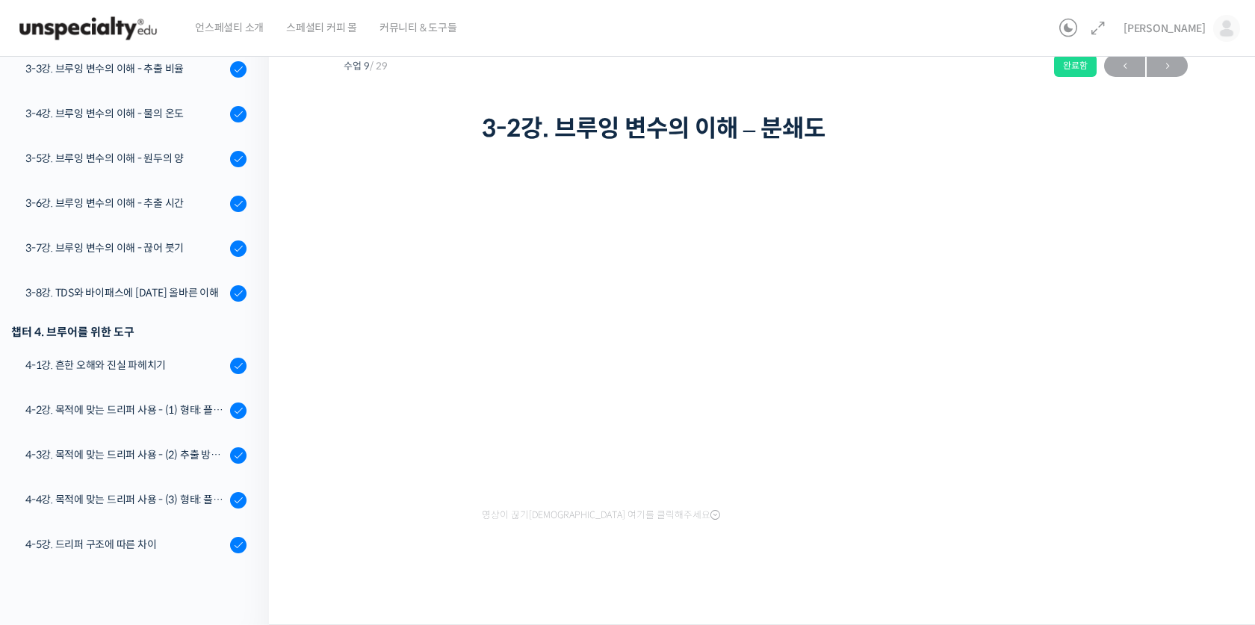
click at [637, 542] on div "영상이 끊기[DEMOGRAPHIC_DATA] 여기를 클릭해주세요" at bounding box center [766, 371] width 568 height 448
